Goal: Find specific page/section: Find specific page/section

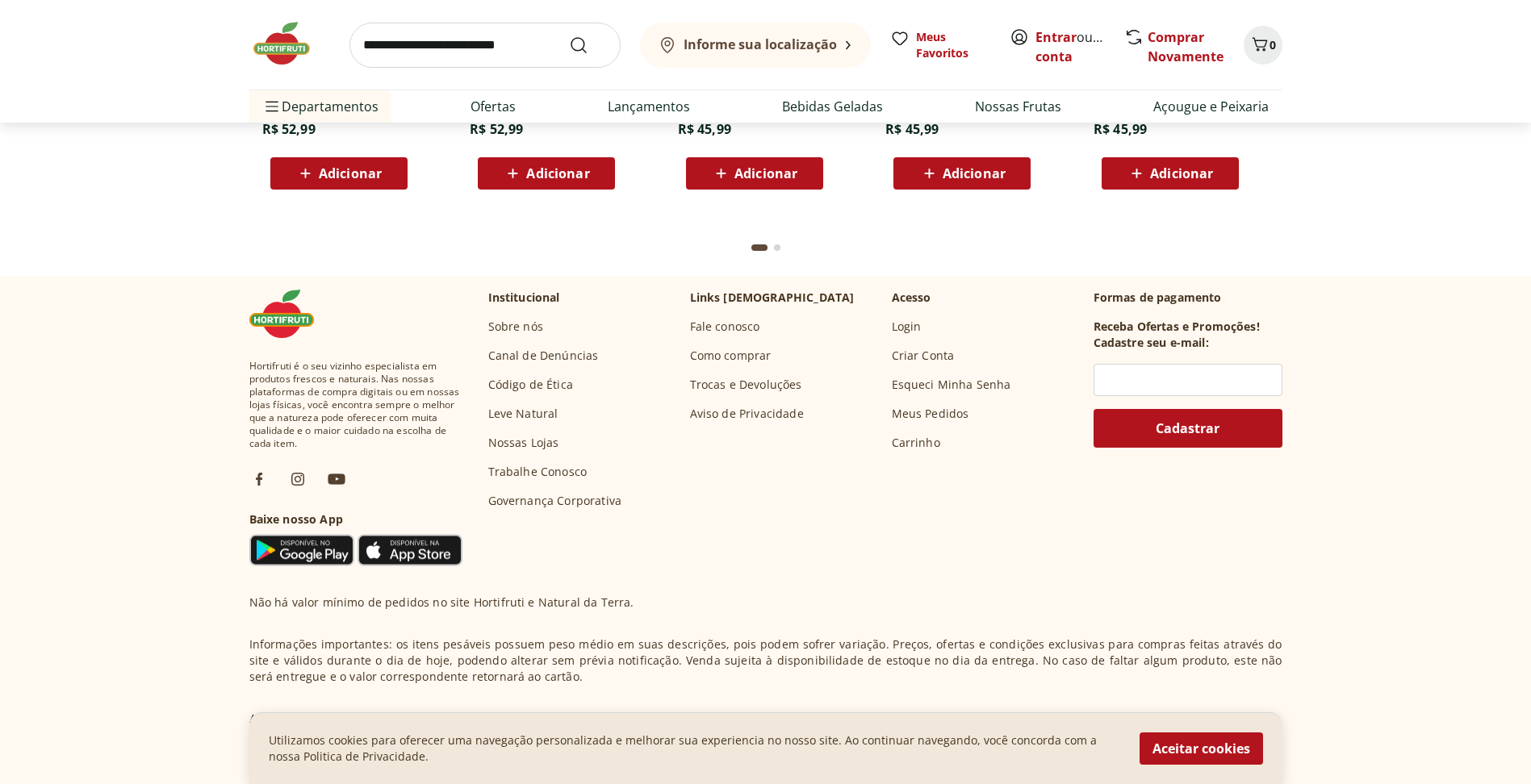
scroll to position [4791, 0]
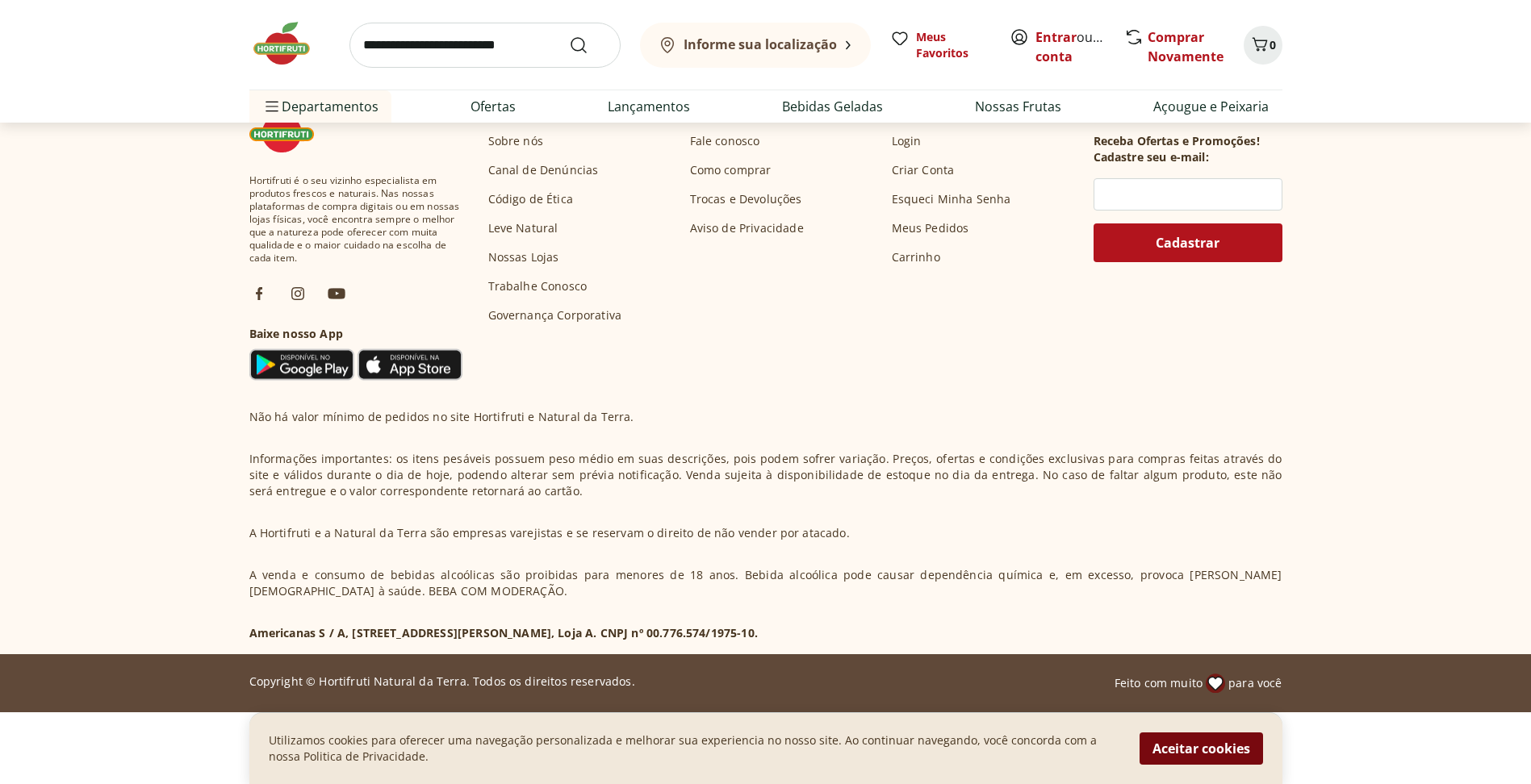
click at [1198, 757] on button "Aceitar cookies" at bounding box center [1202, 748] width 123 height 32
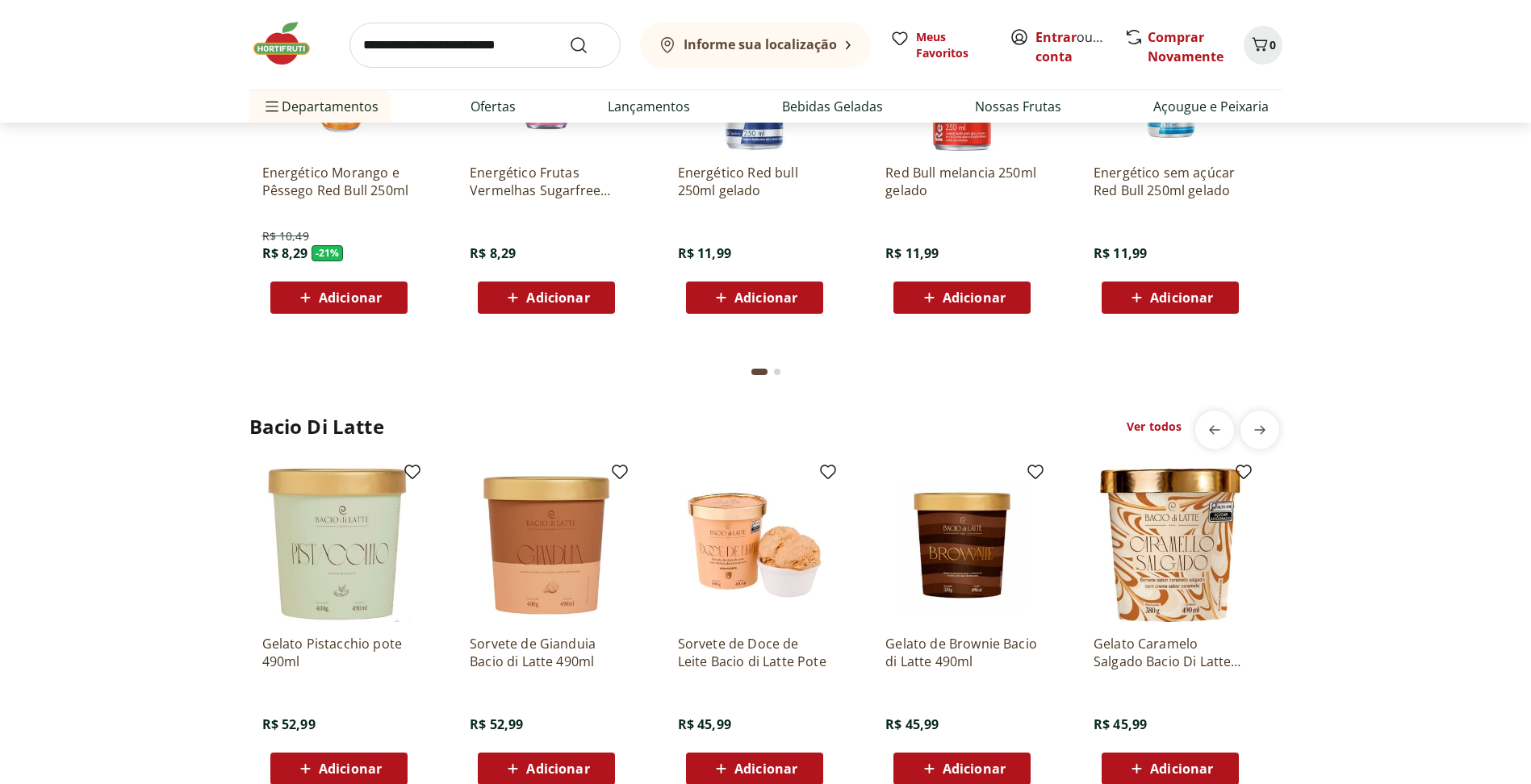
scroll to position [3751, 0]
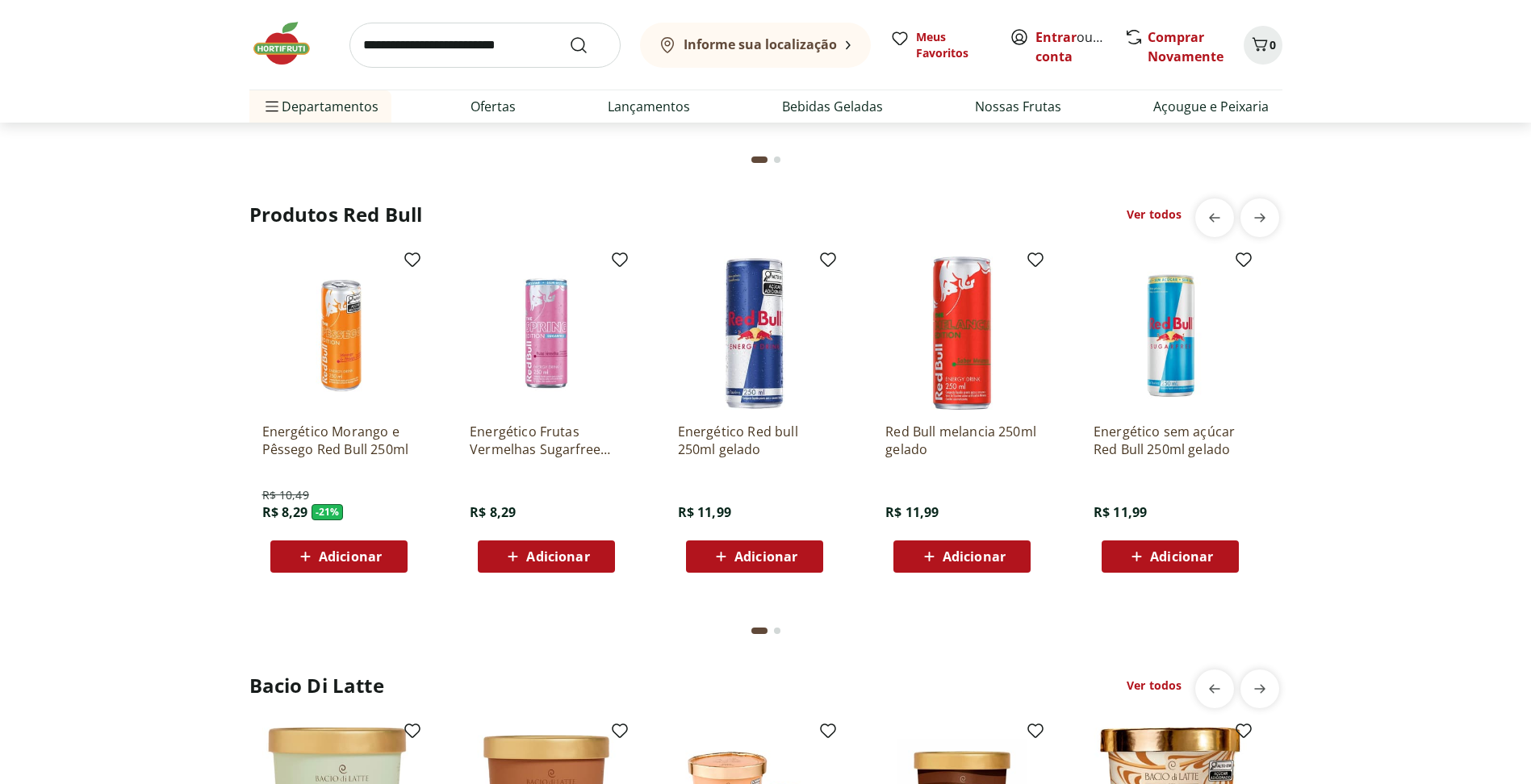
click at [804, 42] on b "Informe sua localização" at bounding box center [761, 45] width 153 height 18
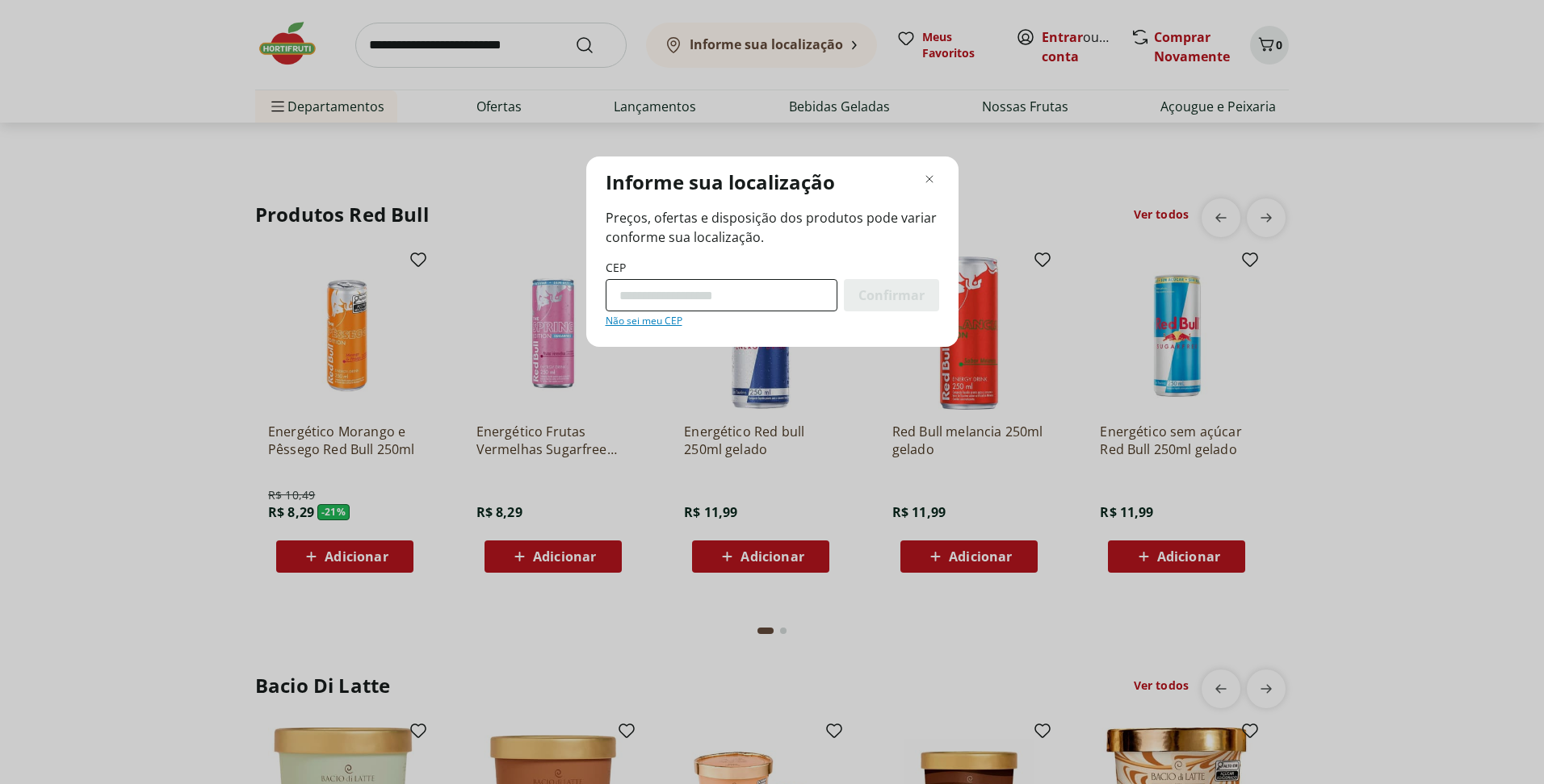
click at [754, 298] on input "CEP" at bounding box center [721, 295] width 232 height 32
type input "*********"
click at [877, 307] on div "Confirmar" at bounding box center [892, 295] width 95 height 32
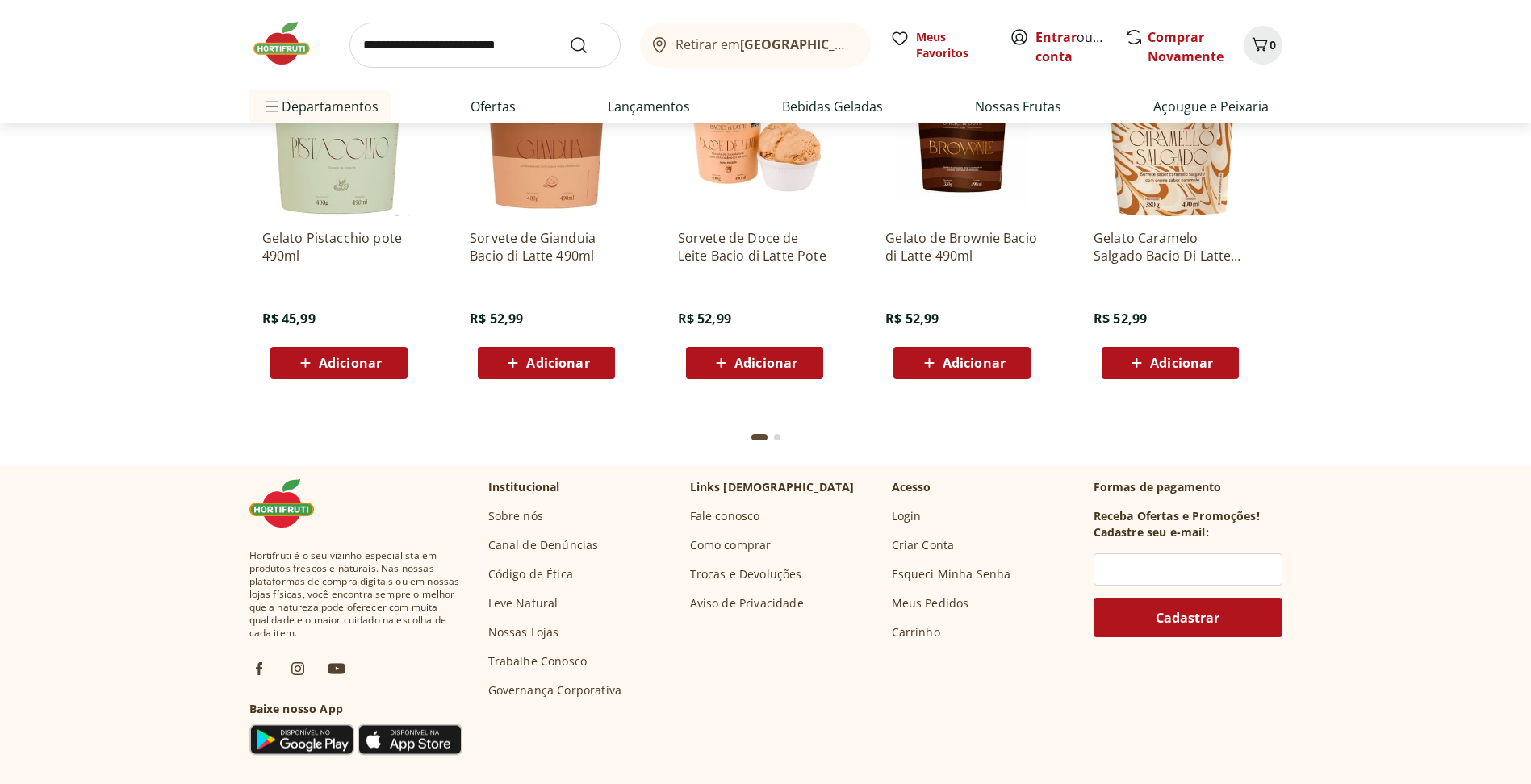
scroll to position [2580, 0]
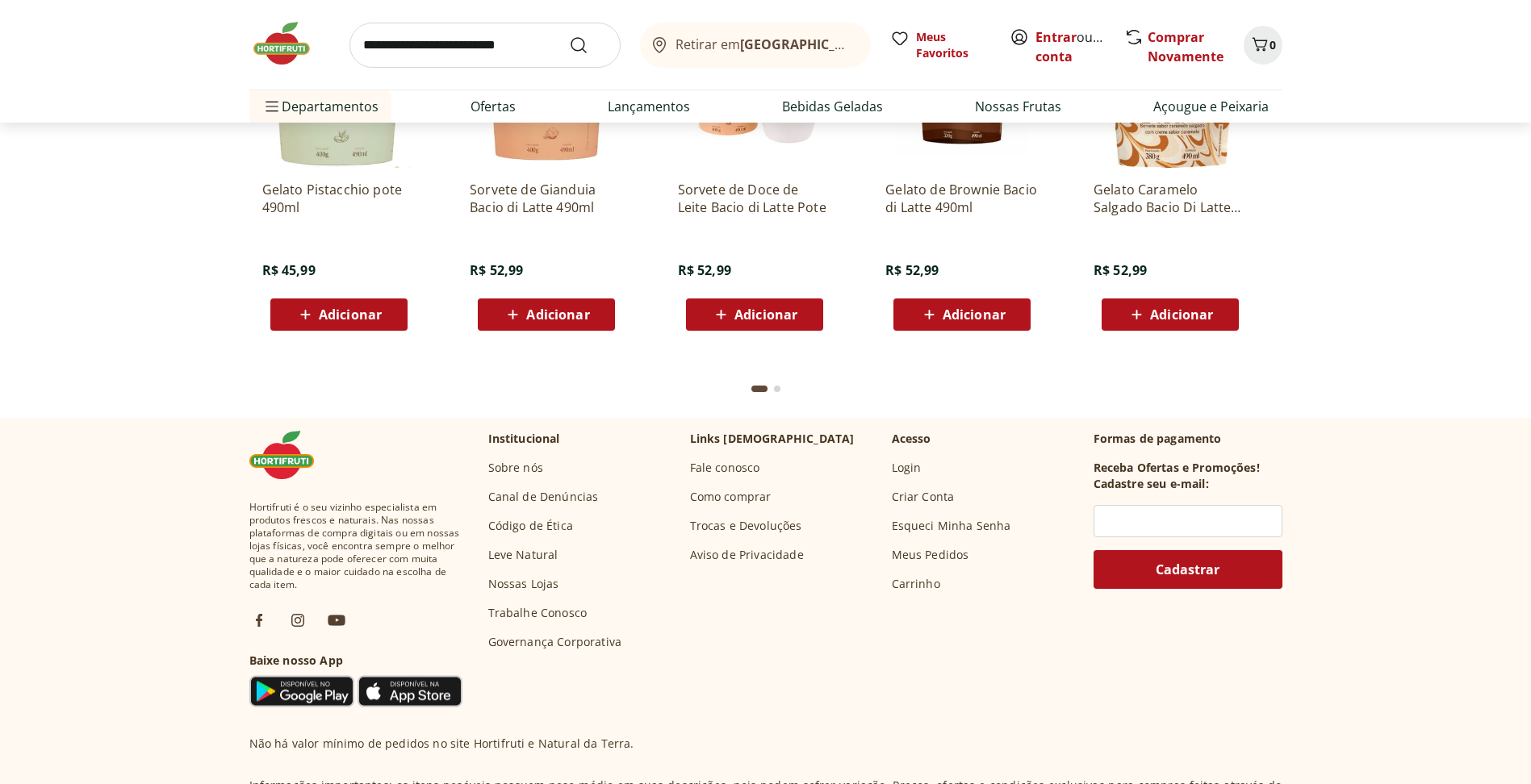
click at [526, 586] on link "Nossas Lojas" at bounding box center [523, 584] width 71 height 16
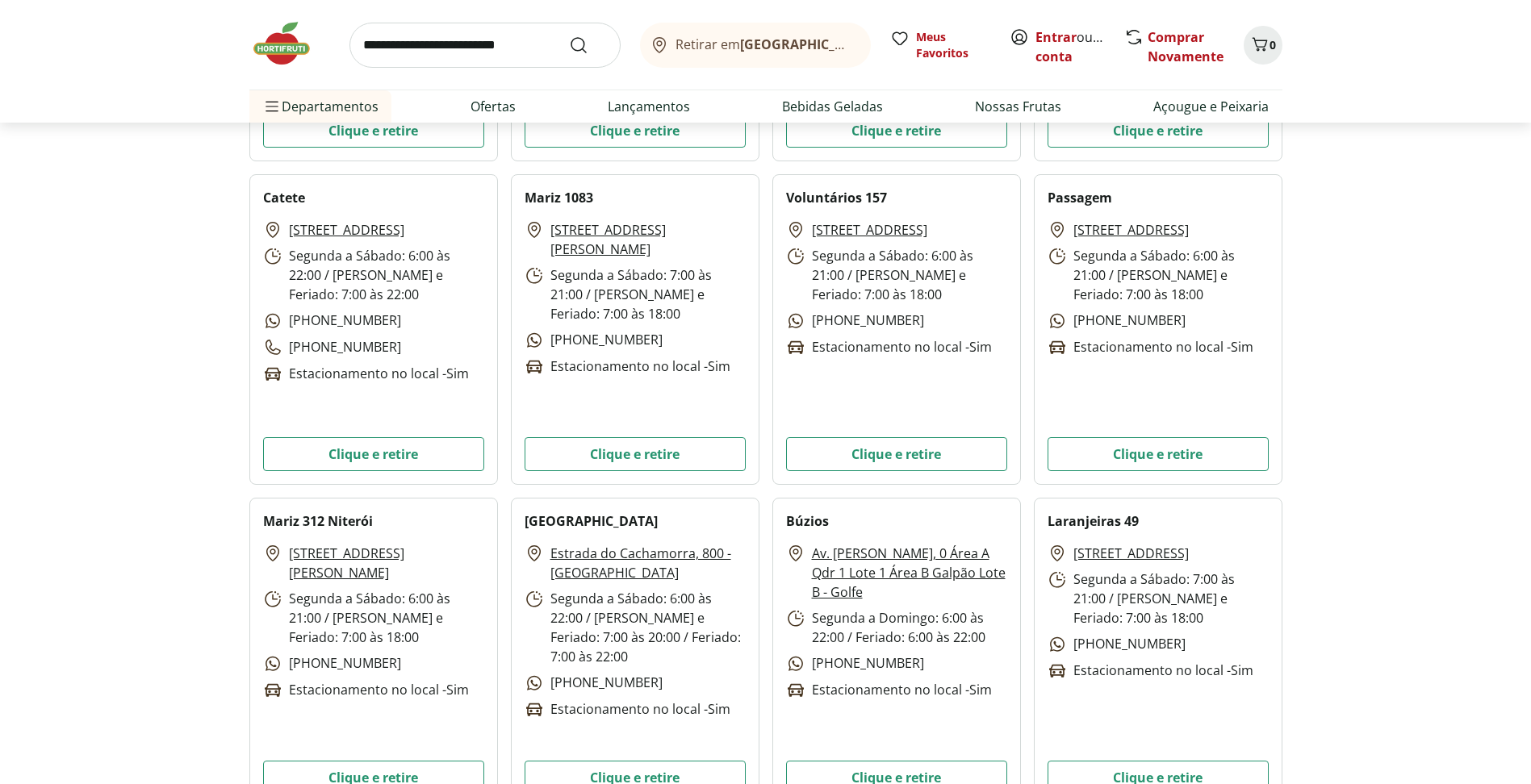
scroll to position [4115, 0]
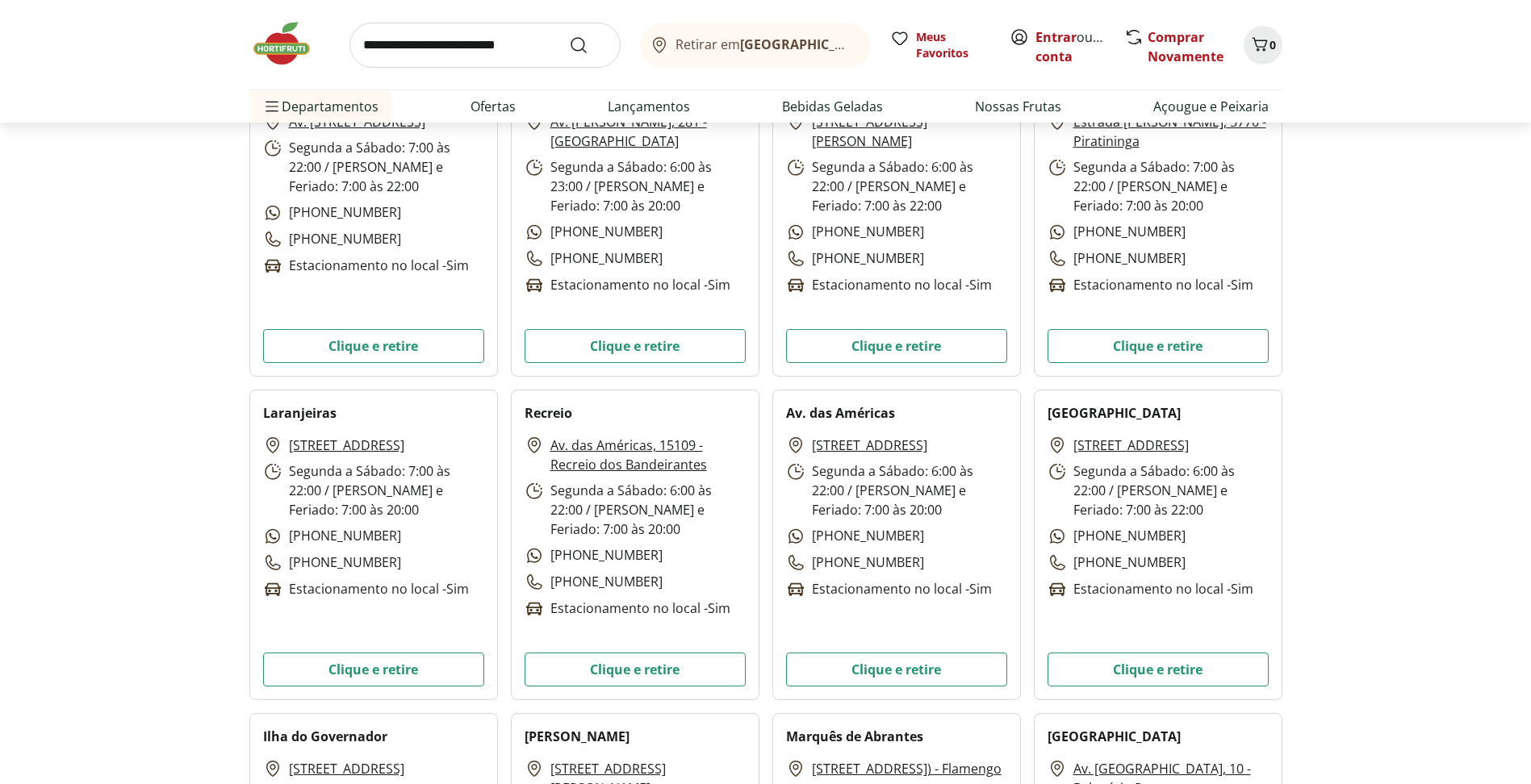
scroll to position [1533, 0]
